Goal: Find specific page/section: Find specific page/section

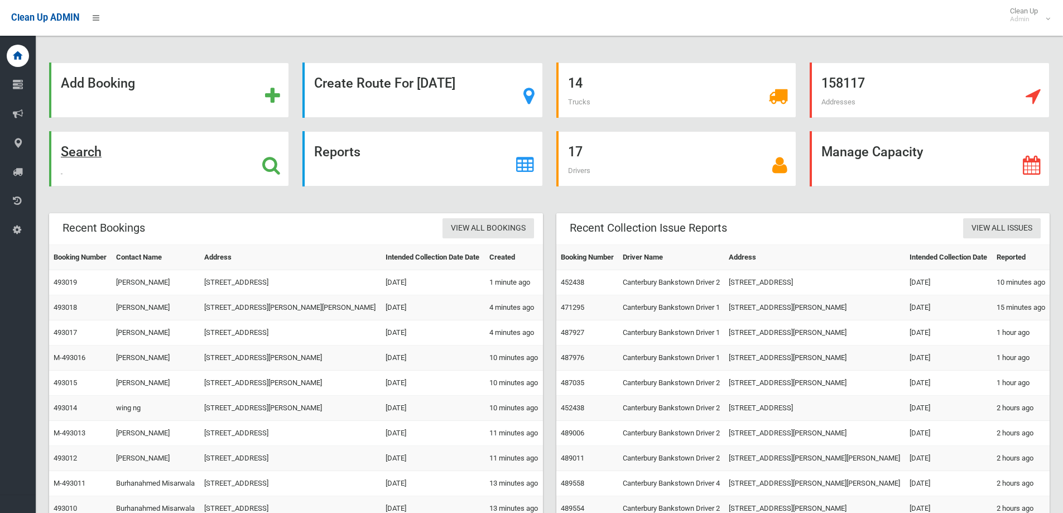
click at [86, 153] on strong "Search" at bounding box center [81, 152] width 41 height 16
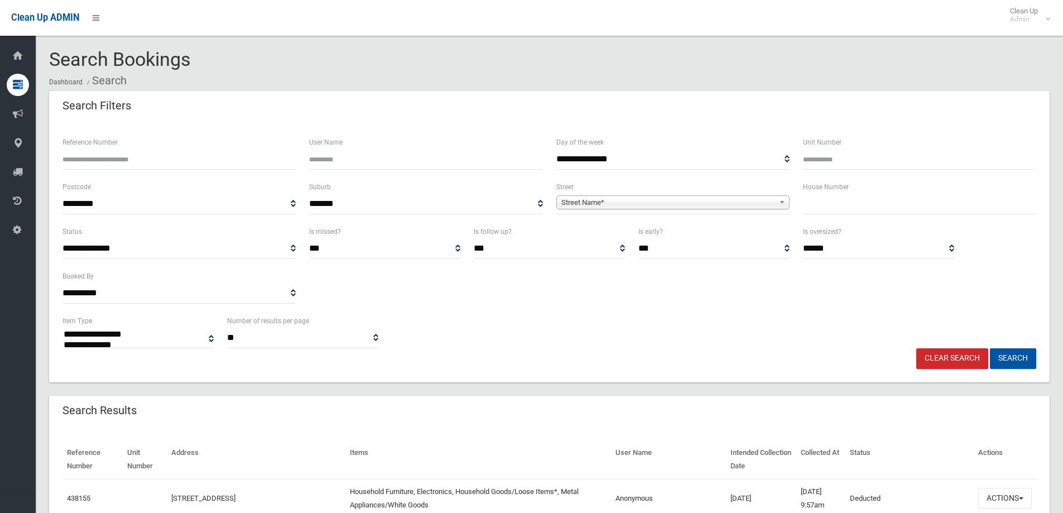
select select
click at [653, 200] on span "Street Name*" at bounding box center [667, 202] width 213 height 13
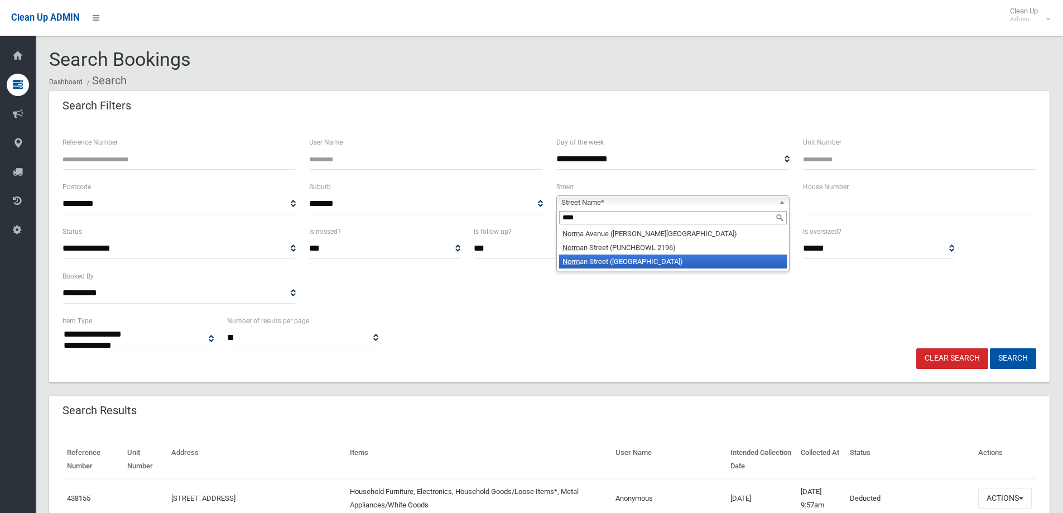
type input "****"
click at [631, 258] on li "Norm an Street (CONDELL PARK 2200)" at bounding box center [673, 261] width 228 height 14
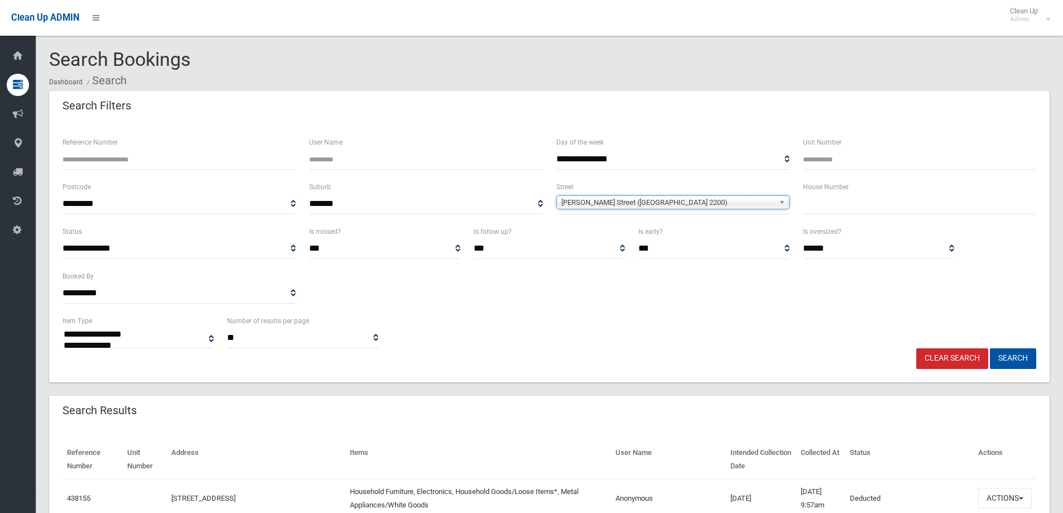
click at [826, 206] on input "text" at bounding box center [919, 204] width 233 height 21
type input "*"
click at [1012, 358] on button "Search" at bounding box center [1013, 358] width 46 height 21
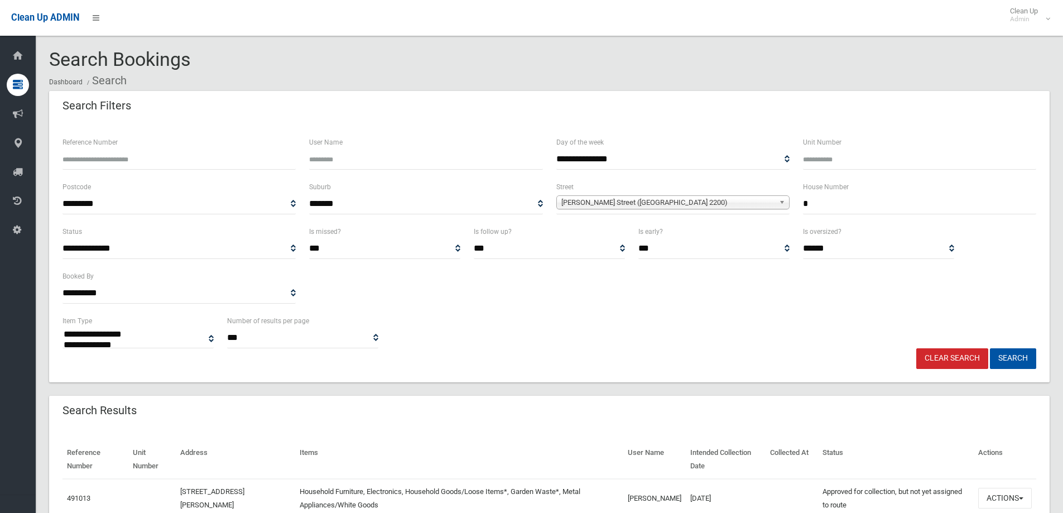
select select
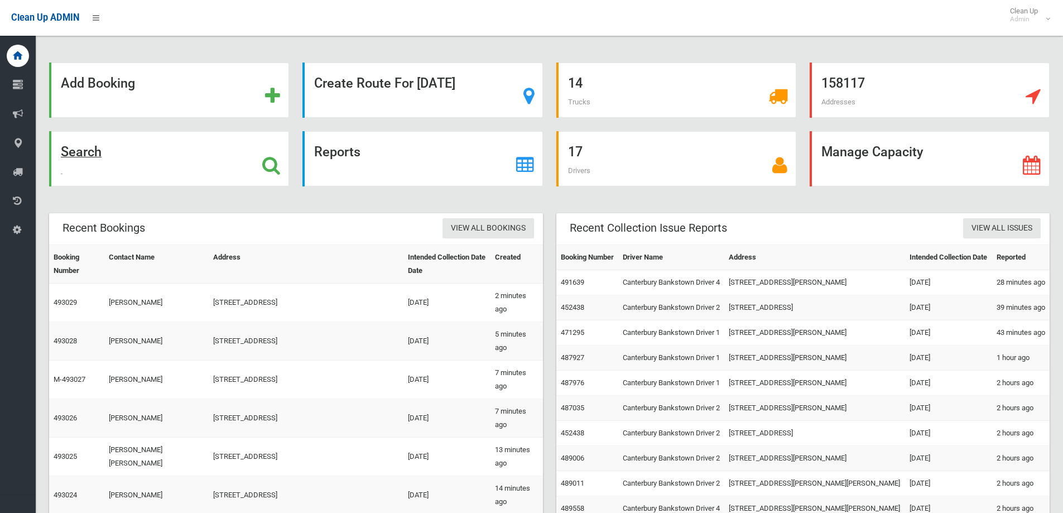
click at [81, 151] on strong "Search" at bounding box center [81, 152] width 41 height 16
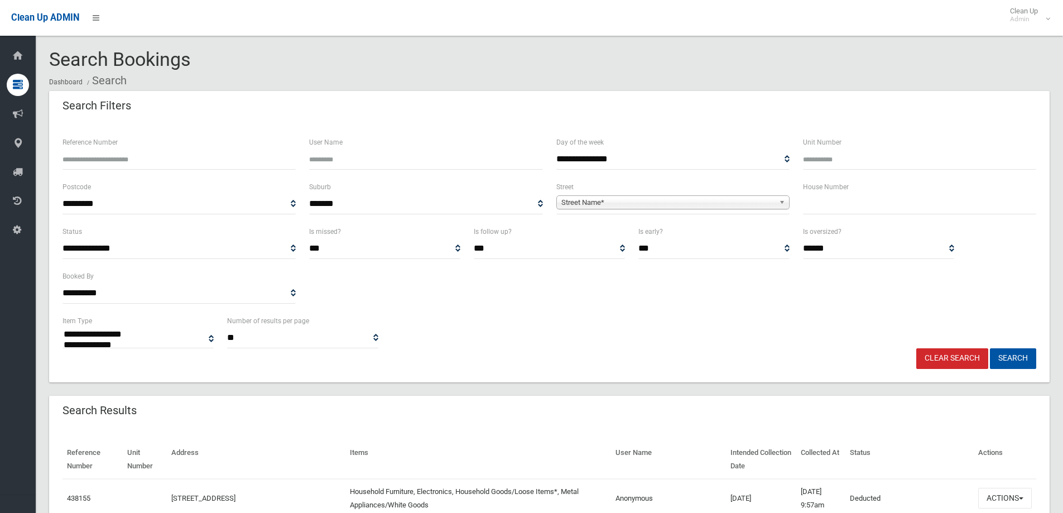
select select
click at [648, 199] on span "Street Name*" at bounding box center [667, 202] width 213 height 13
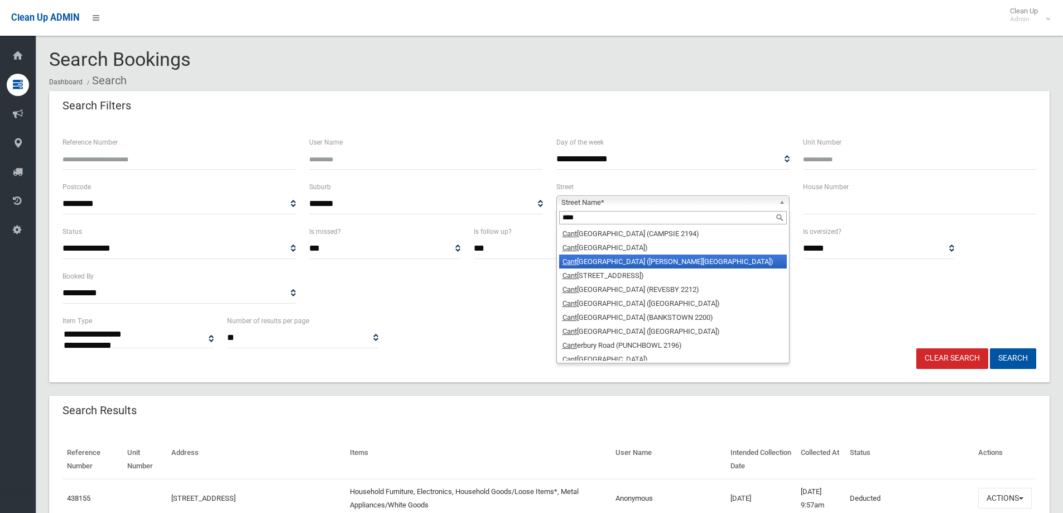
type input "****"
click at [632, 260] on li "[GEOGRAPHIC_DATA] ([PERSON_NAME][GEOGRAPHIC_DATA])" at bounding box center [673, 261] width 228 height 14
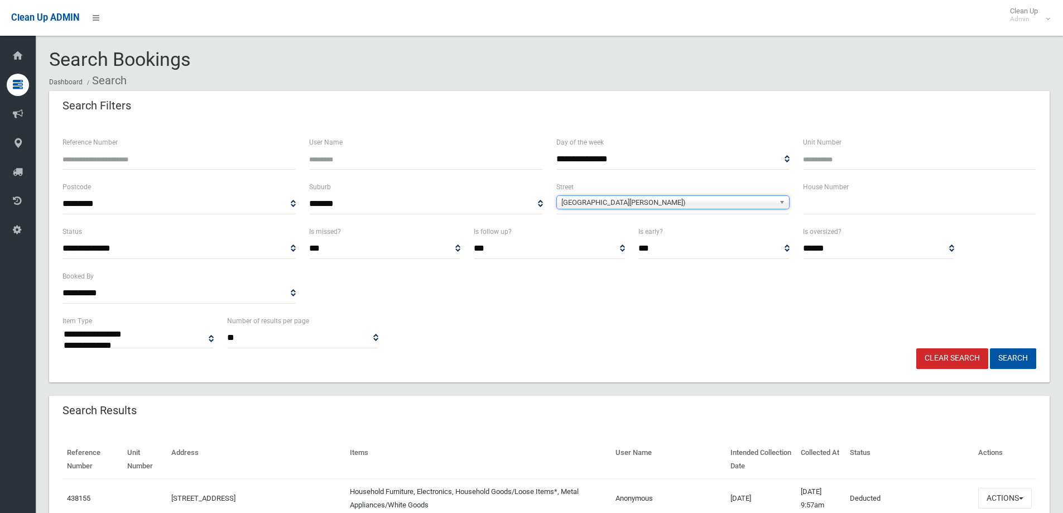
click at [835, 205] on input "text" at bounding box center [919, 204] width 233 height 21
type input "***"
click at [1010, 355] on button "Search" at bounding box center [1013, 358] width 46 height 21
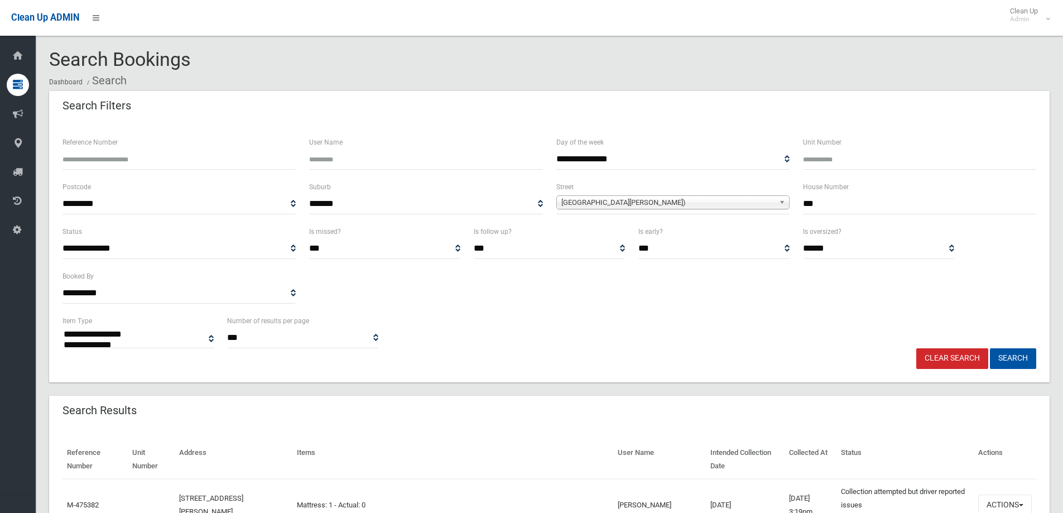
select select
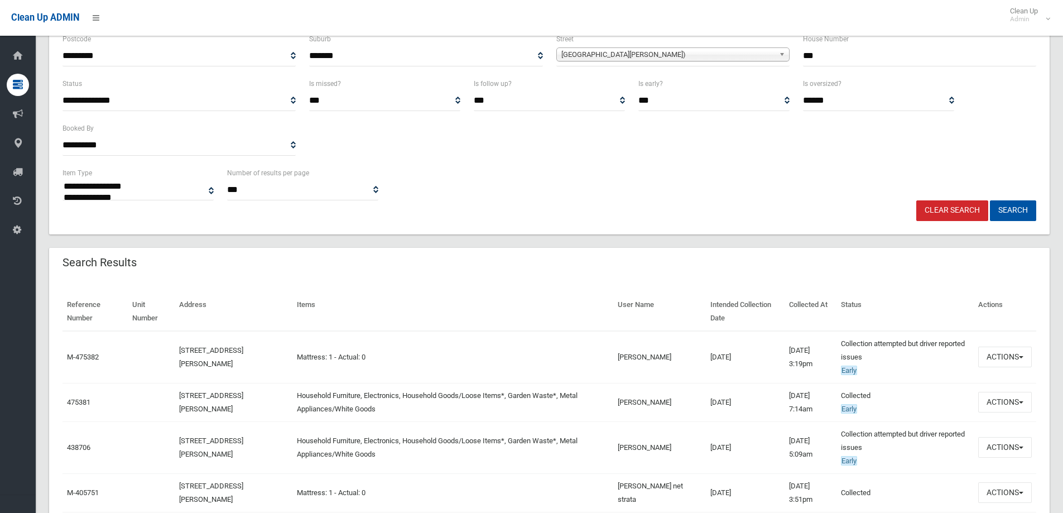
scroll to position [167, 0]
